Goal: Task Accomplishment & Management: Use online tool/utility

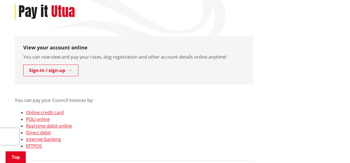
scroll to position [84, 0]
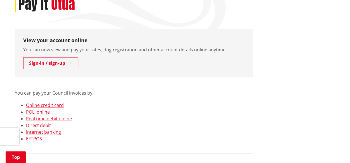
click at [39, 124] on link "Direct debit" at bounding box center [38, 125] width 25 height 6
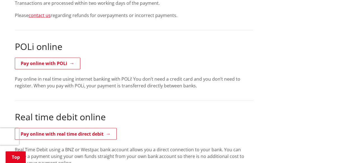
scroll to position [401, 0]
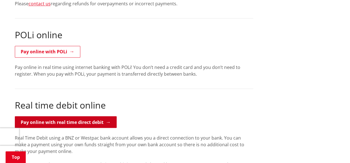
click at [74, 120] on link "Pay online with real time direct debit" at bounding box center [66, 122] width 102 height 12
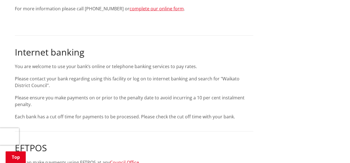
scroll to position [792, 0]
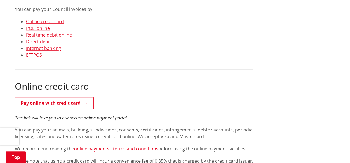
scroll to position [224, 0]
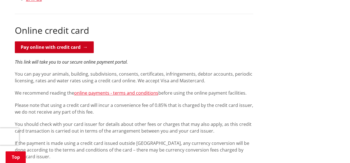
click at [74, 44] on link "Pay online with credit card" at bounding box center [54, 47] width 79 height 12
